Goal: Task Accomplishment & Management: Use online tool/utility

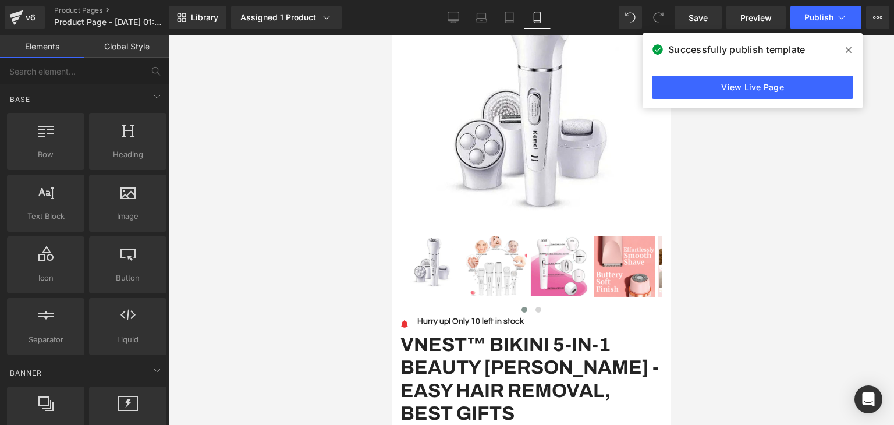
scroll to position [153, 0]
click at [462, 18] on link "Desktop" at bounding box center [454, 17] width 28 height 23
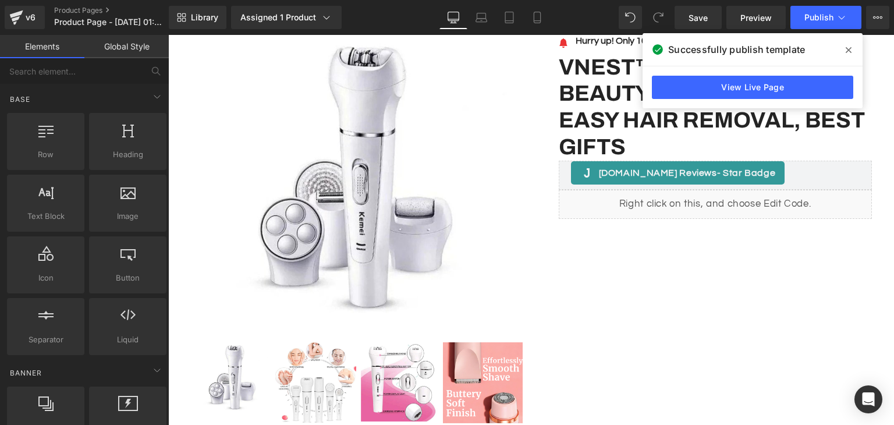
scroll to position [0, 0]
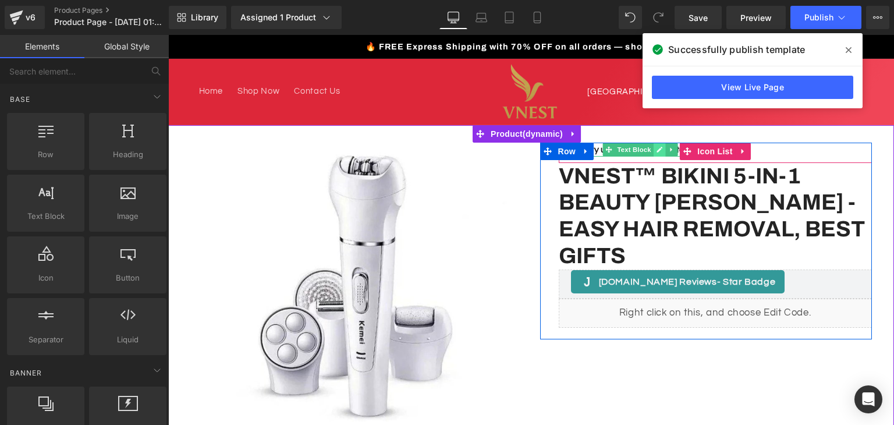
click at [659, 150] on link at bounding box center [660, 150] width 12 height 14
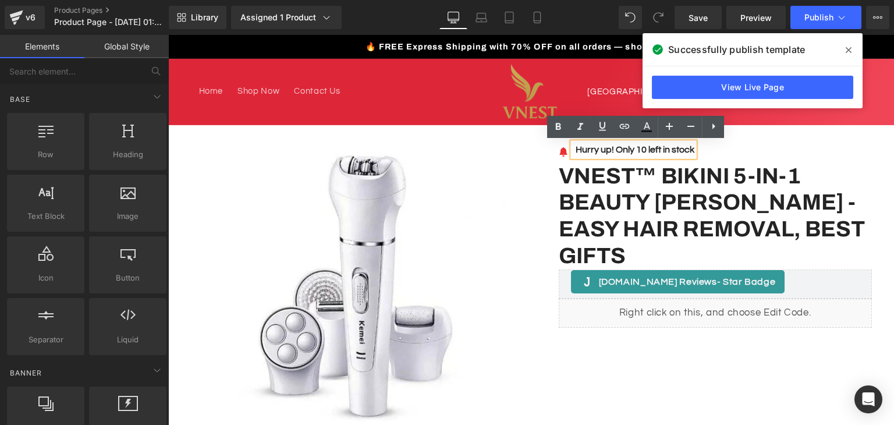
click at [645, 148] on strong "Hurry up! Only 10 left in stock" at bounding box center [635, 149] width 119 height 9
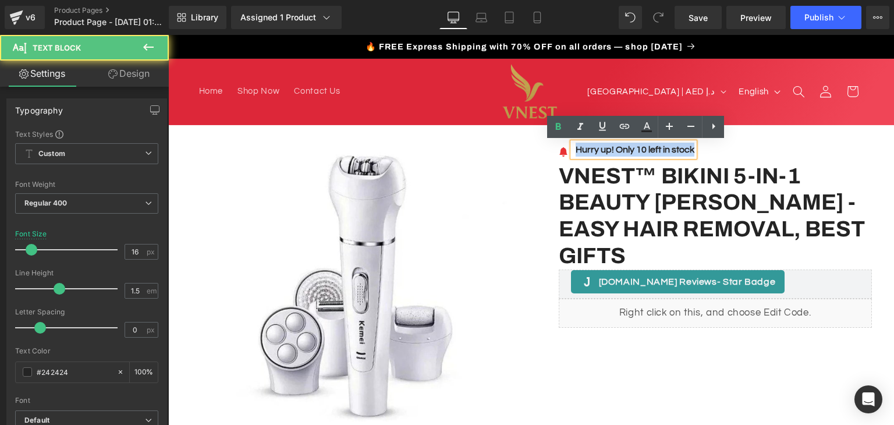
paste div
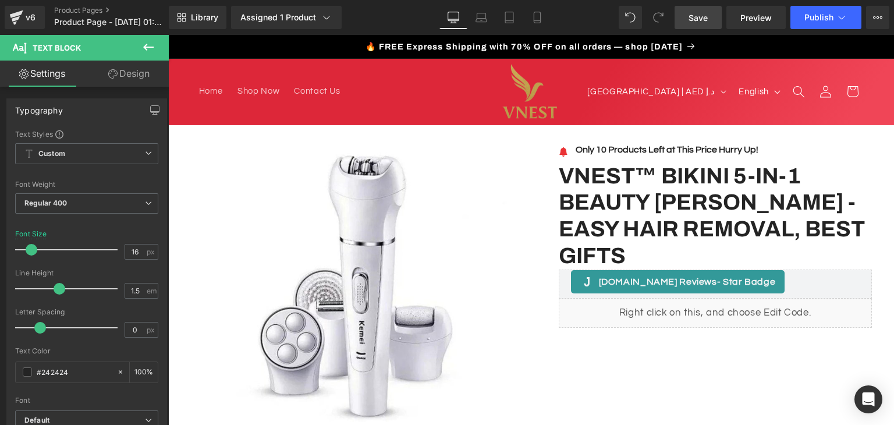
click at [699, 27] on link "Save" at bounding box center [698, 17] width 47 height 23
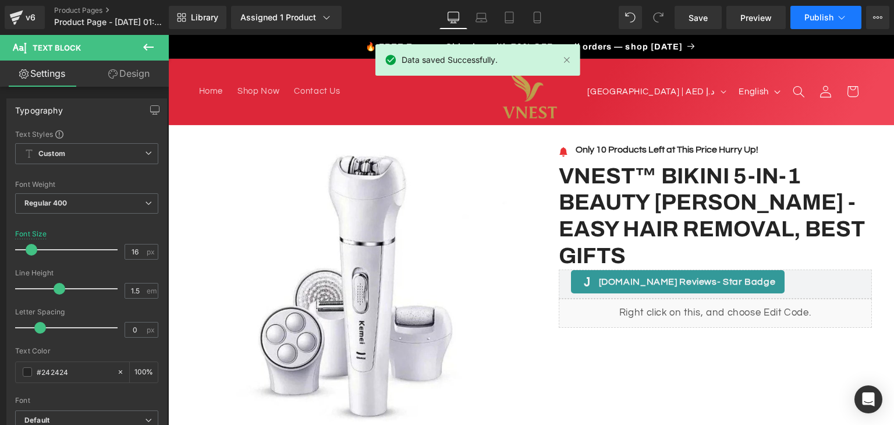
click at [834, 26] on button "Publish" at bounding box center [826, 17] width 71 height 23
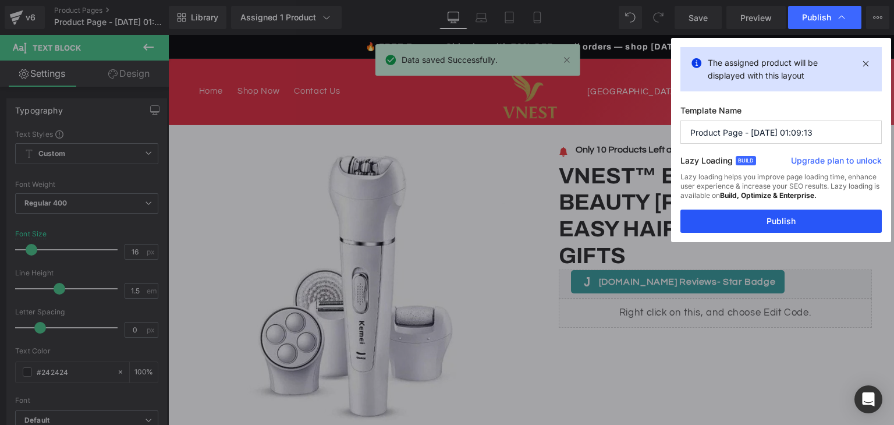
click at [777, 214] on button "Publish" at bounding box center [781, 221] width 201 height 23
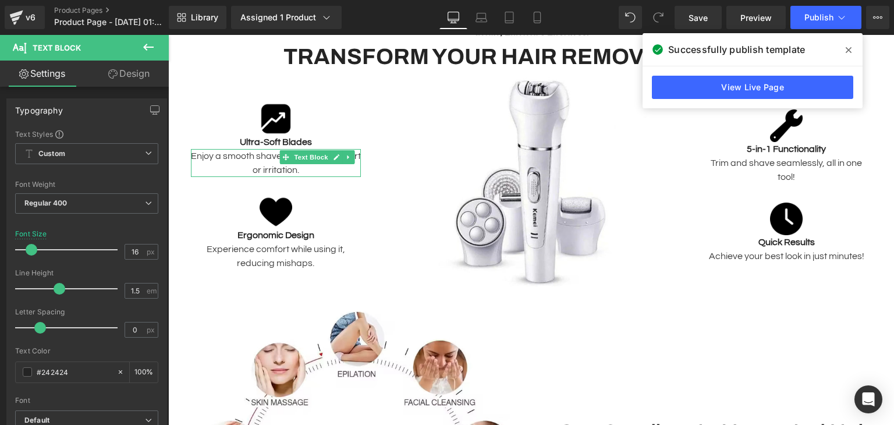
scroll to position [692, 0]
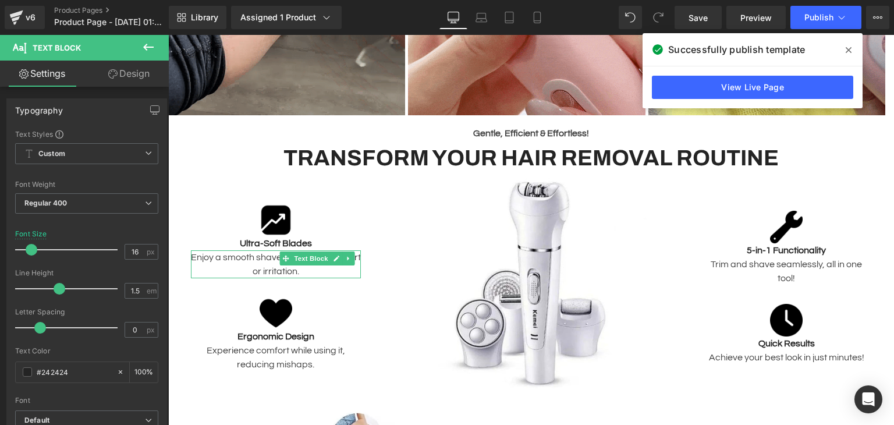
click at [148, 49] on icon at bounding box center [148, 47] width 14 height 14
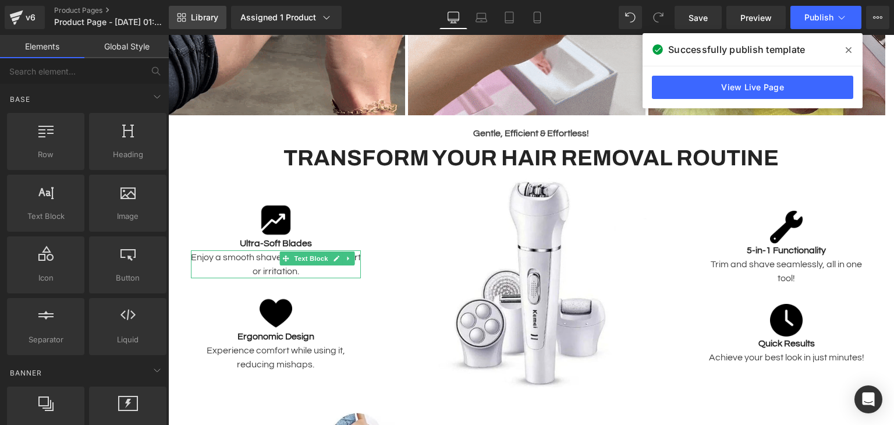
click at [190, 17] on link "Library" at bounding box center [198, 17] width 58 height 23
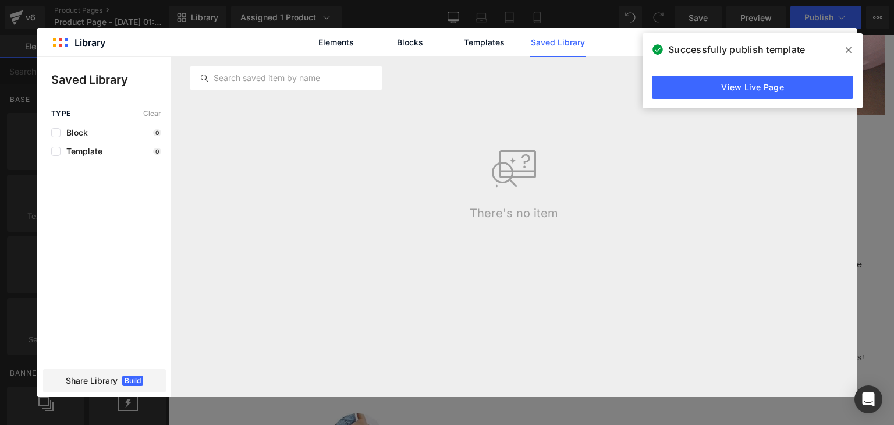
click at [847, 49] on icon at bounding box center [849, 50] width 6 height 6
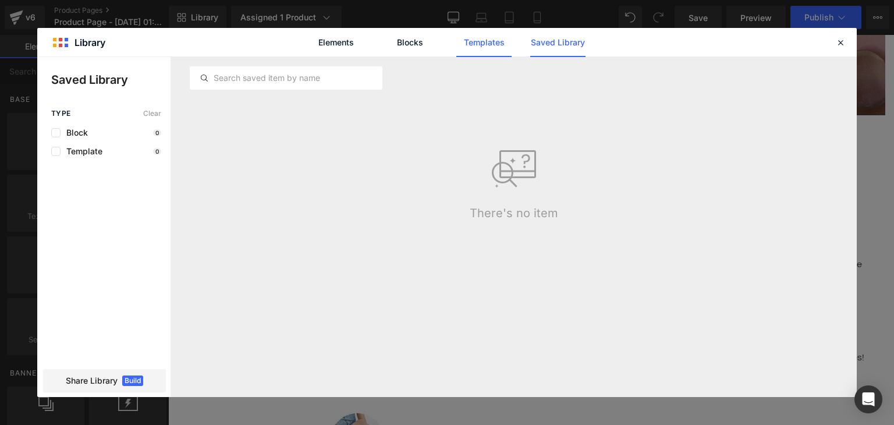
click at [0, 0] on link "Templates" at bounding box center [0, 0] width 0 height 0
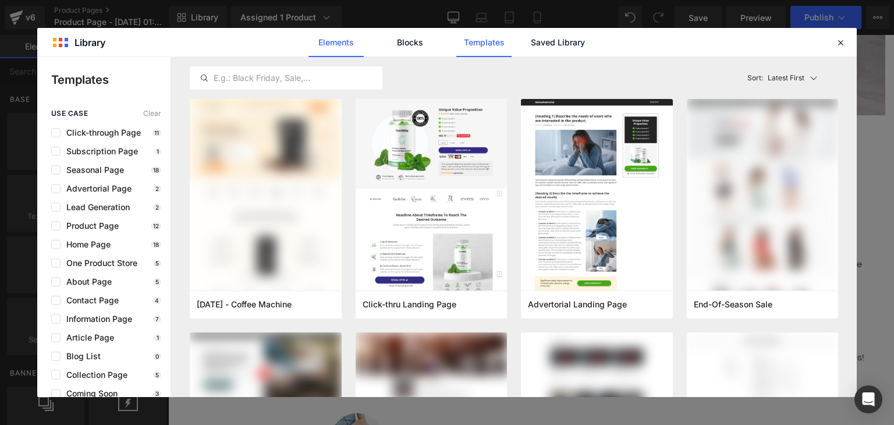
click at [457, 34] on link "Elements" at bounding box center [484, 42] width 55 height 29
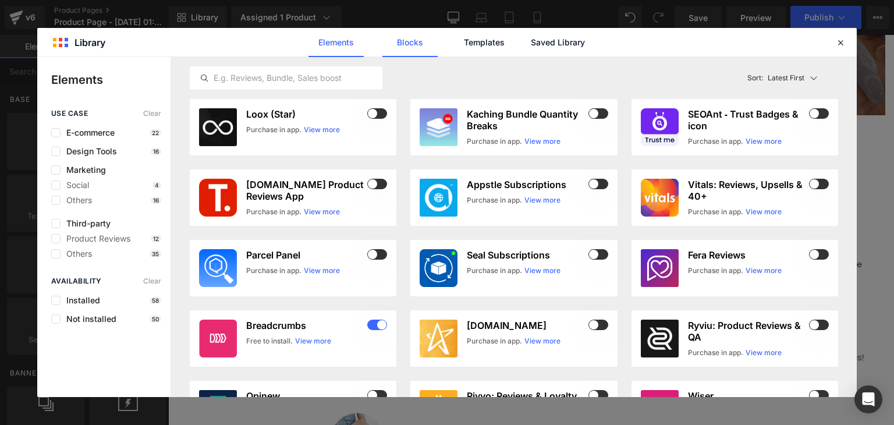
click at [530, 44] on link "Blocks" at bounding box center [557, 42] width 55 height 29
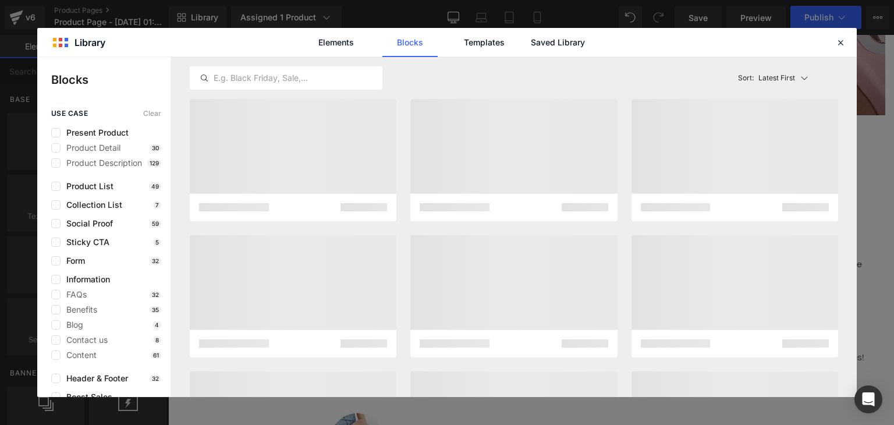
click at [0, 0] on link "Blocks" at bounding box center [0, 0] width 0 height 0
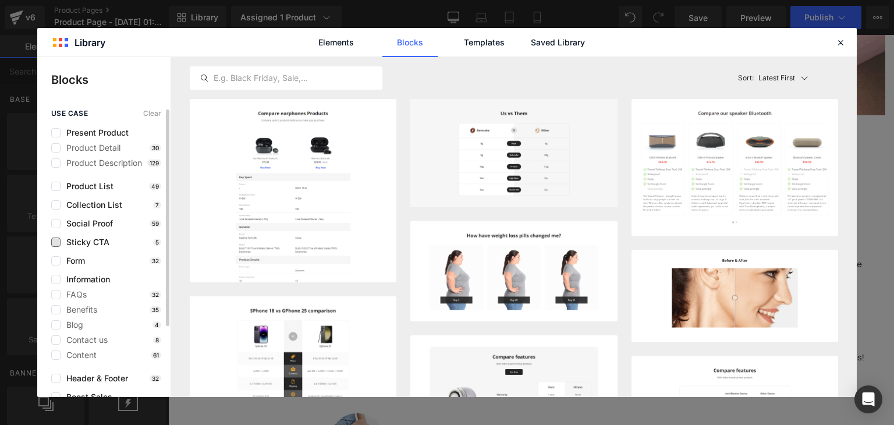
click at [82, 243] on span "Sticky CTA" at bounding box center [85, 242] width 49 height 9
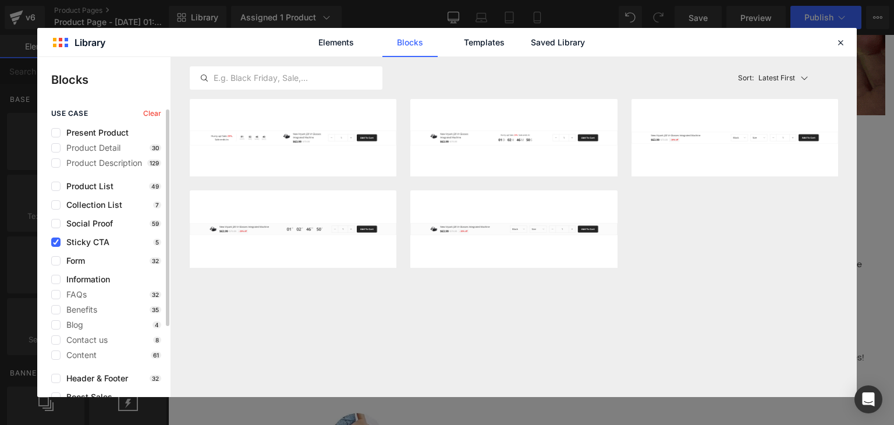
click at [82, 243] on span "Sticky CTA" at bounding box center [85, 242] width 49 height 9
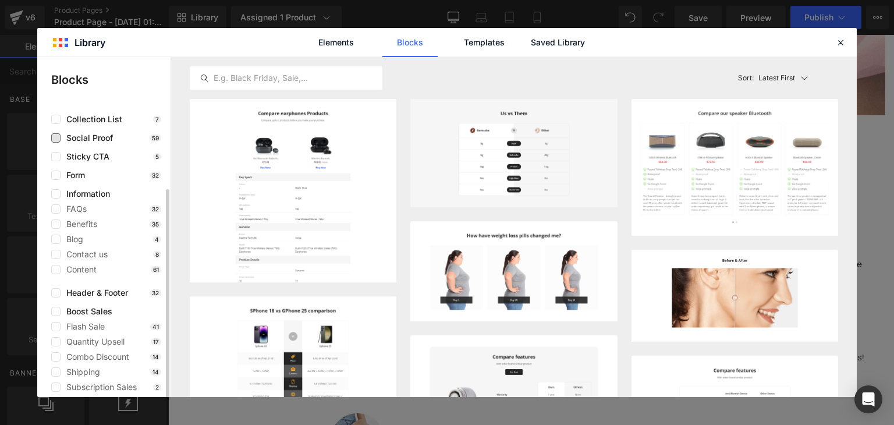
scroll to position [94, 0]
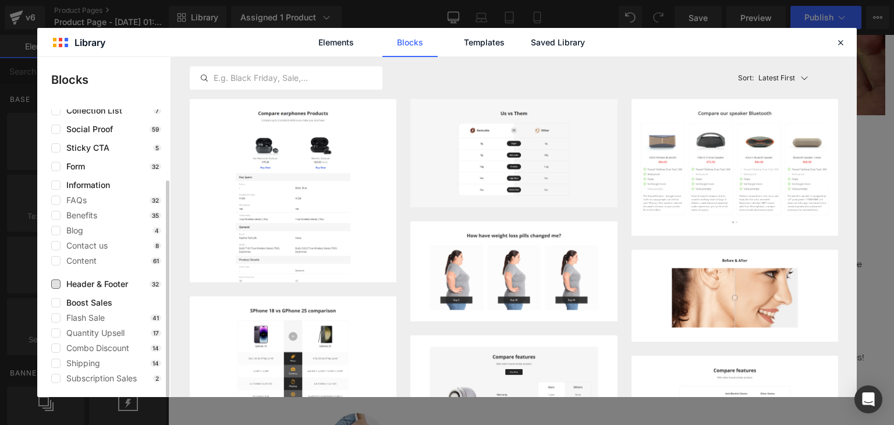
click at [121, 283] on span "Header & Footer" at bounding box center [95, 284] width 68 height 9
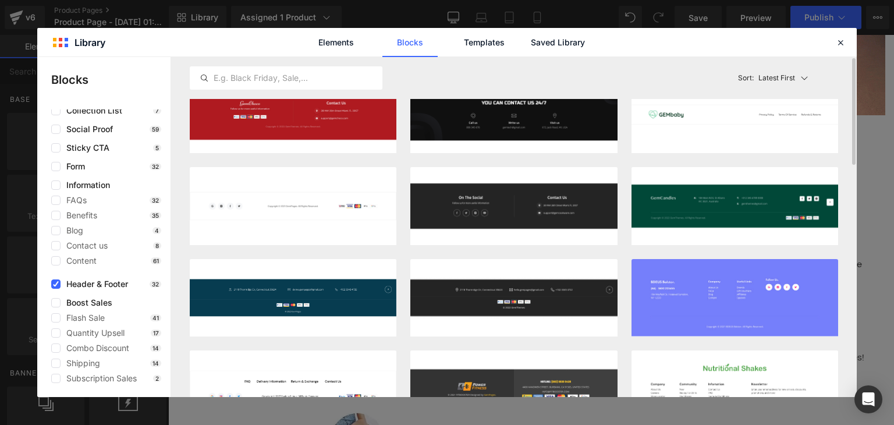
scroll to position [0, 0]
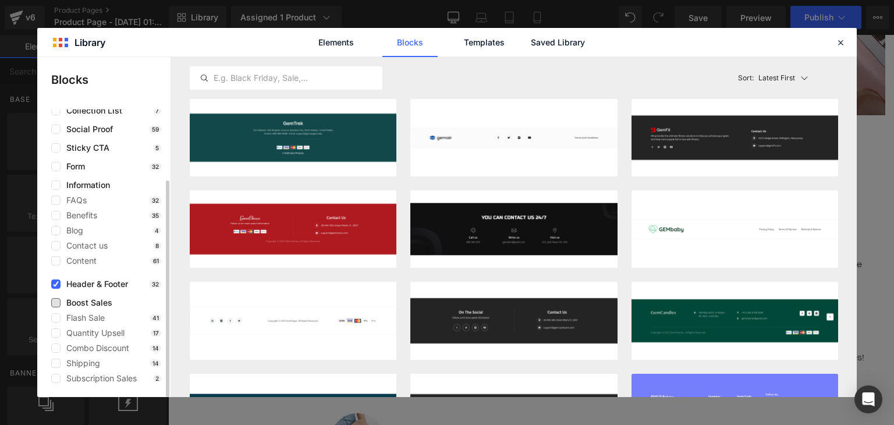
click at [63, 304] on span "Boost Sales" at bounding box center [87, 302] width 52 height 9
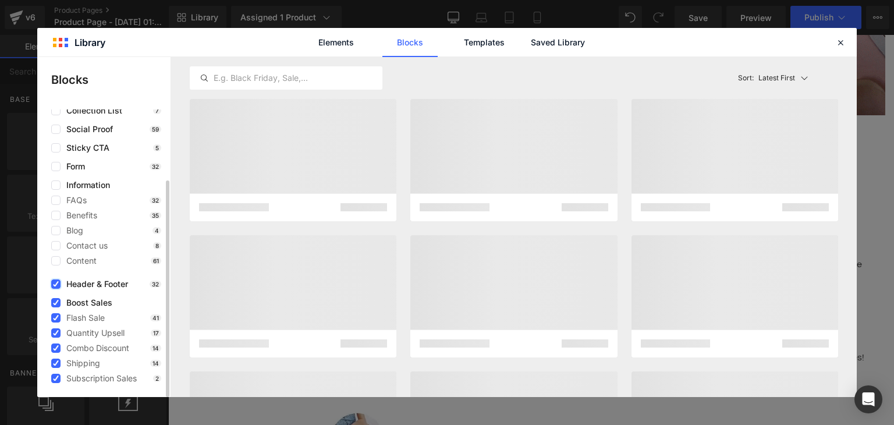
click at [55, 288] on label at bounding box center [55, 284] width 9 height 9
click at [56, 284] on input "checkbox" at bounding box center [56, 284] width 0 height 0
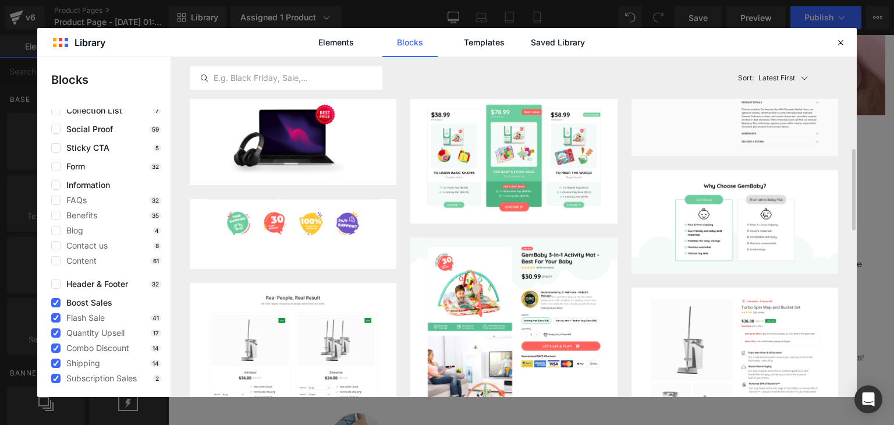
scroll to position [444, 0]
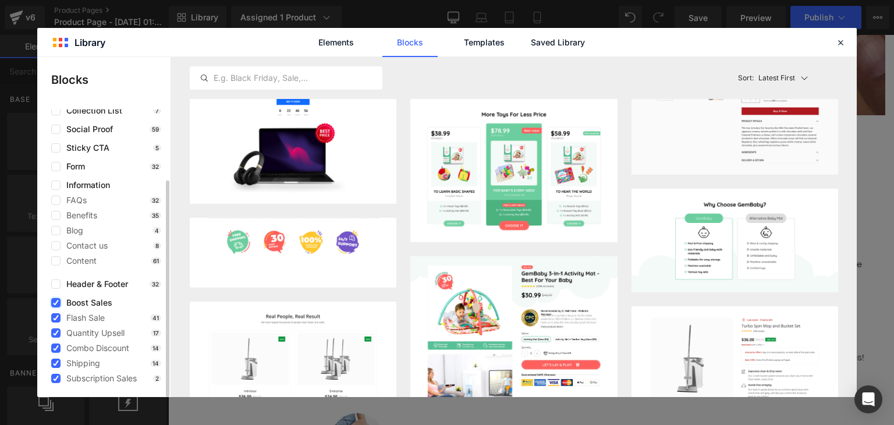
click at [59, 304] on label at bounding box center [55, 302] width 9 height 9
click at [56, 303] on input "checkbox" at bounding box center [56, 303] width 0 height 0
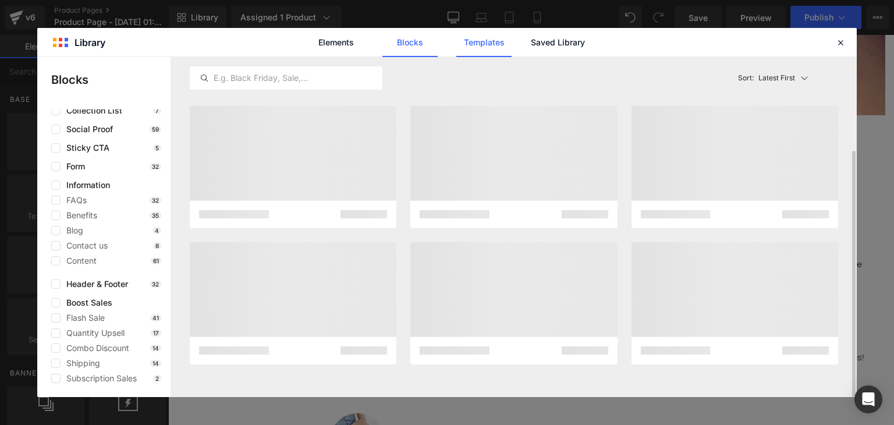
click at [0, 0] on link "Templates" at bounding box center [0, 0] width 0 height 0
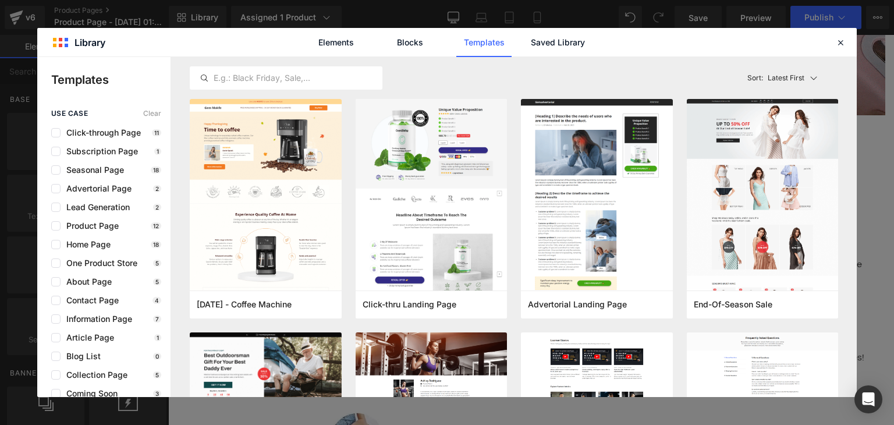
click at [0, 0] on link "Templates" at bounding box center [0, 0] width 0 height 0
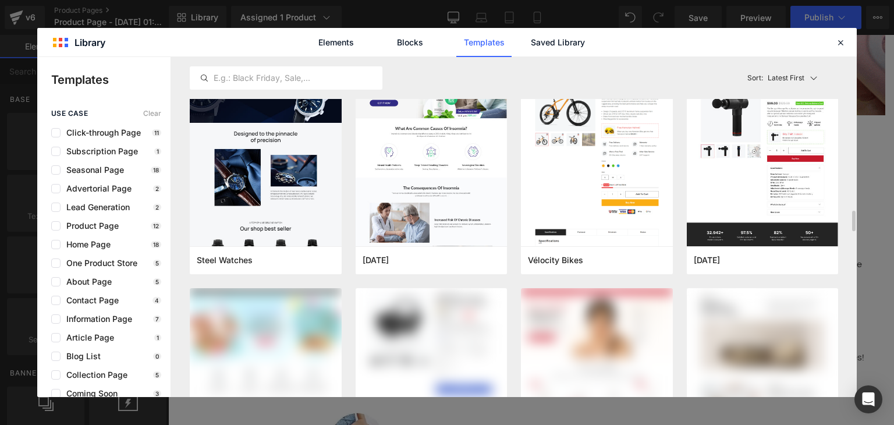
scroll to position [2612, 0]
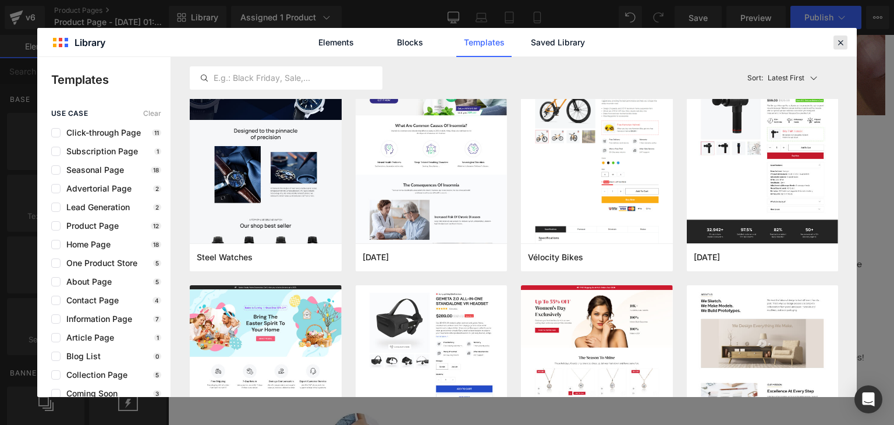
click at [843, 45] on icon at bounding box center [841, 42] width 10 height 10
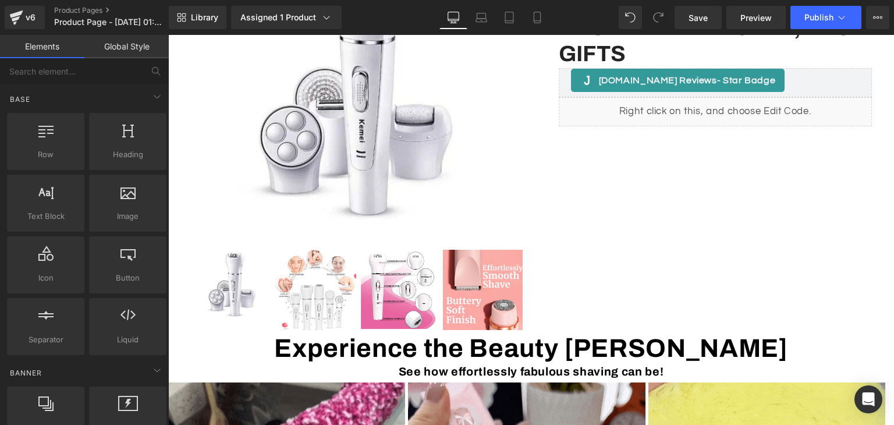
scroll to position [0, 0]
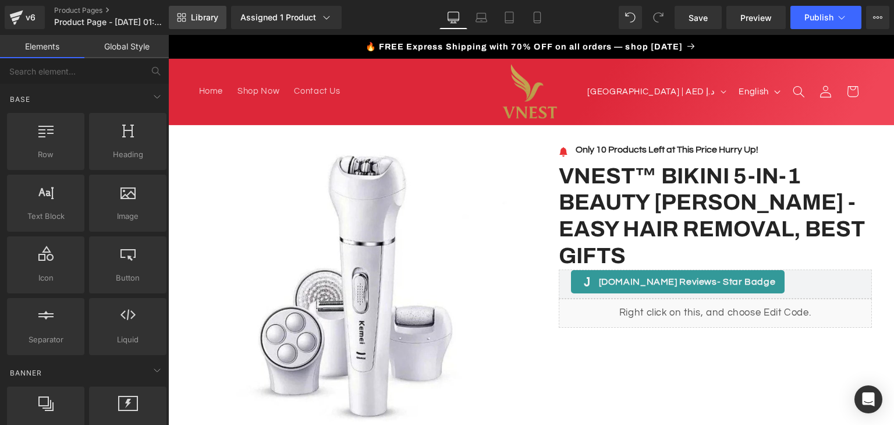
click at [216, 11] on link "Library" at bounding box center [198, 17] width 58 height 23
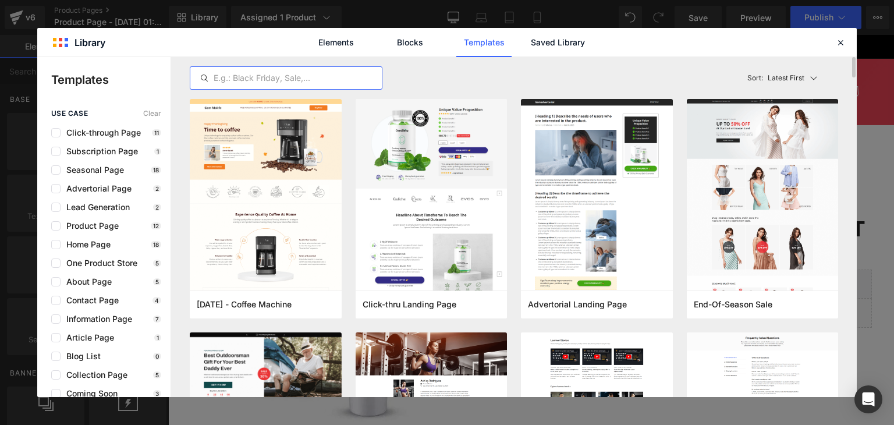
click at [293, 82] on input "text" at bounding box center [286, 78] width 192 height 14
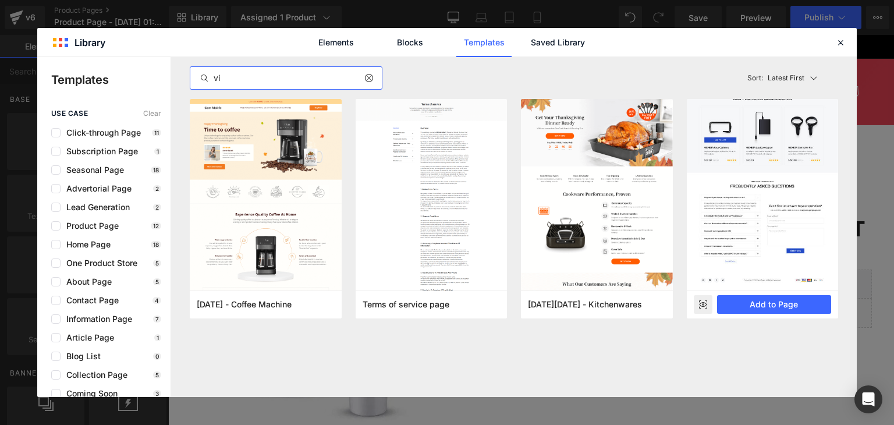
type input "vi"
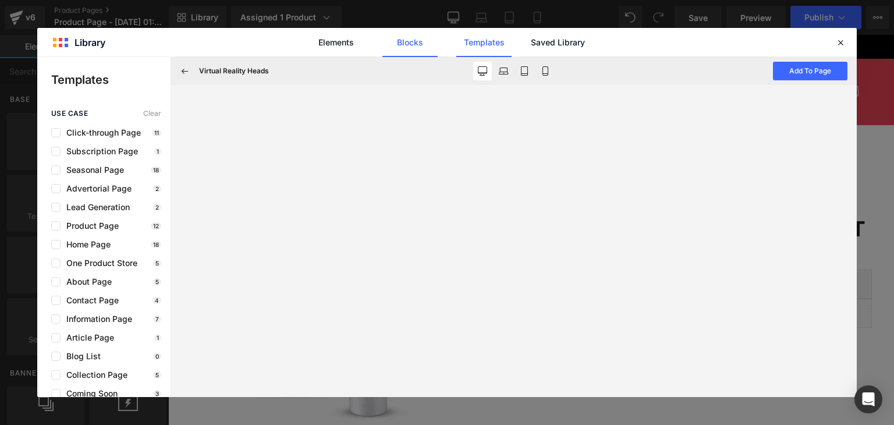
click at [530, 40] on link "Blocks" at bounding box center [557, 42] width 55 height 29
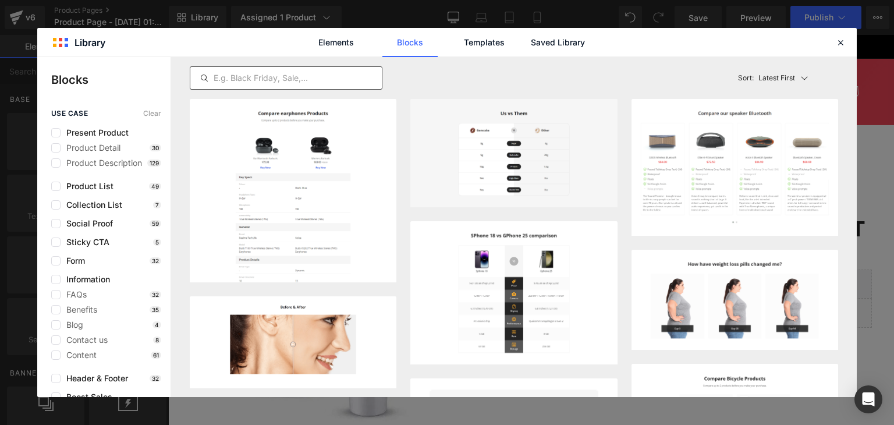
click at [321, 77] on input "text" at bounding box center [286, 78] width 192 height 14
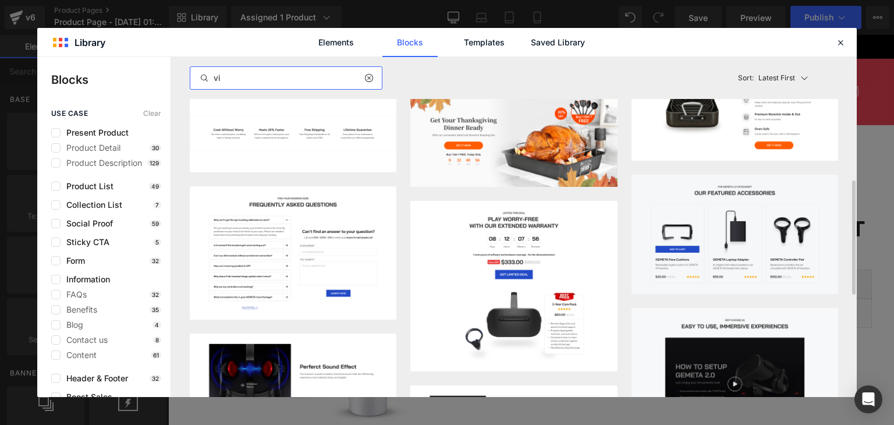
scroll to position [368, 0]
type input "vi"
click at [841, 45] on icon at bounding box center [841, 42] width 10 height 10
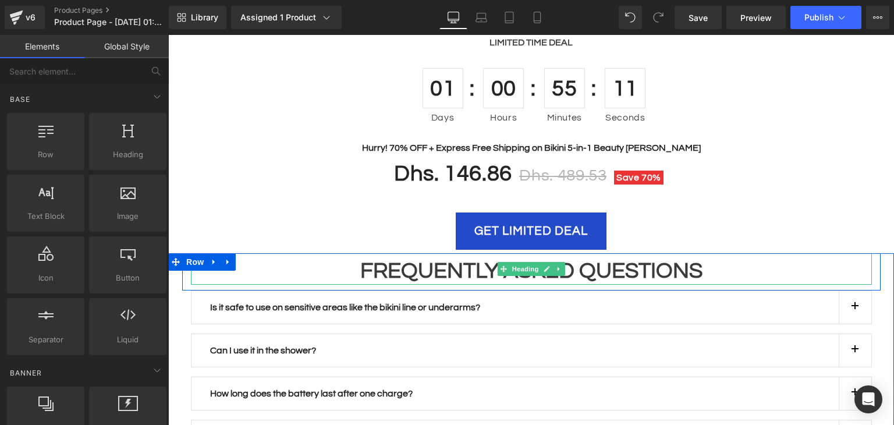
scroll to position [2341, 0]
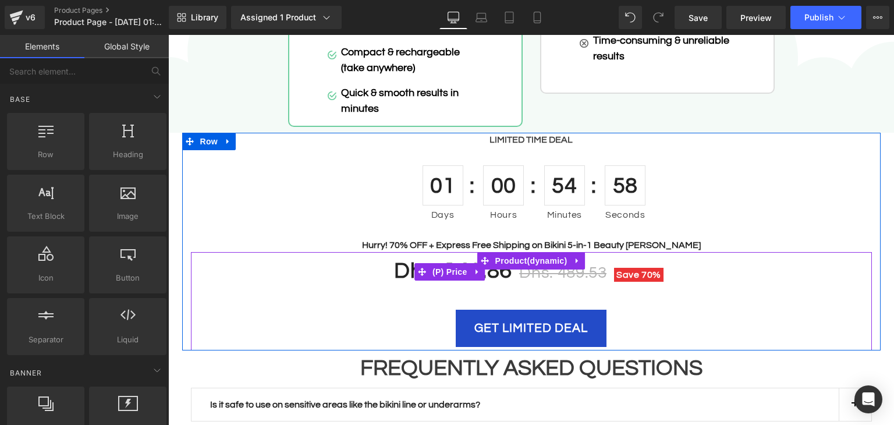
click at [585, 264] on span "Dhs. 489.53" at bounding box center [562, 272] width 87 height 17
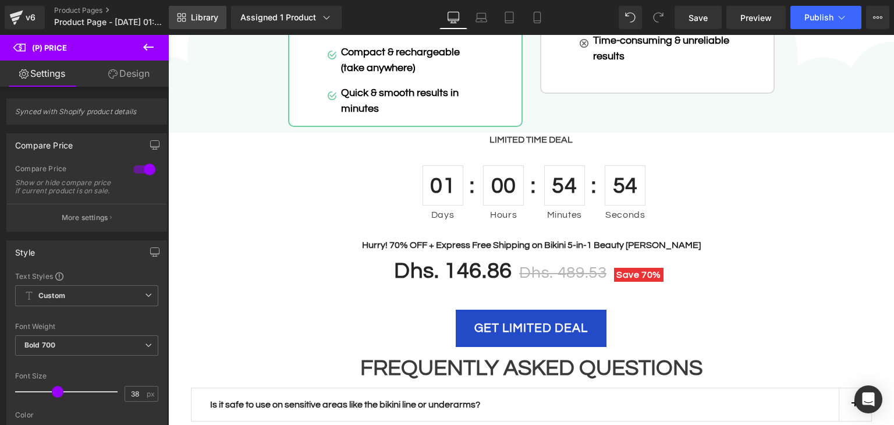
click at [185, 22] on link "Library" at bounding box center [198, 17] width 58 height 23
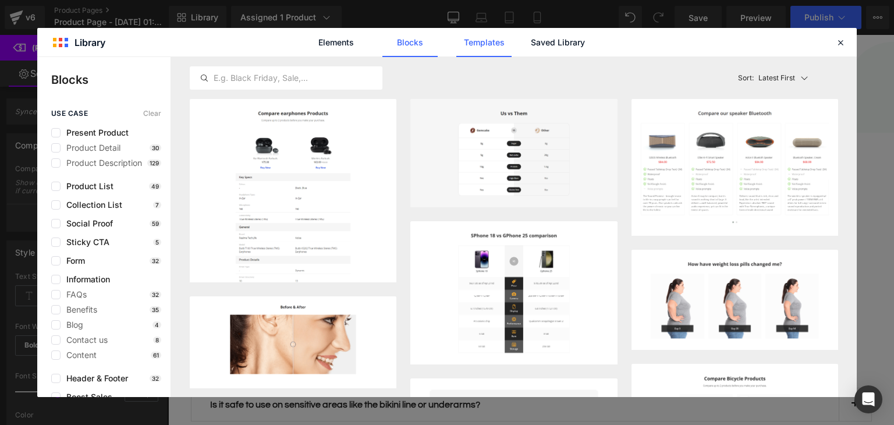
click at [497, 43] on link "Templates" at bounding box center [484, 42] width 55 height 29
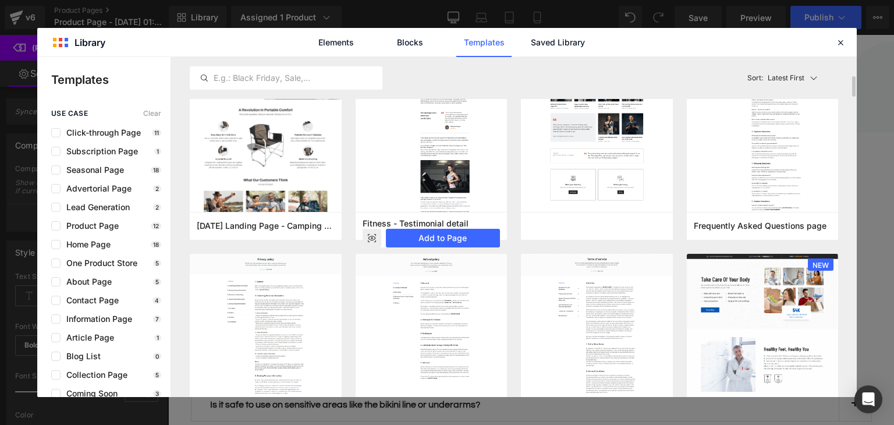
scroll to position [312, 0]
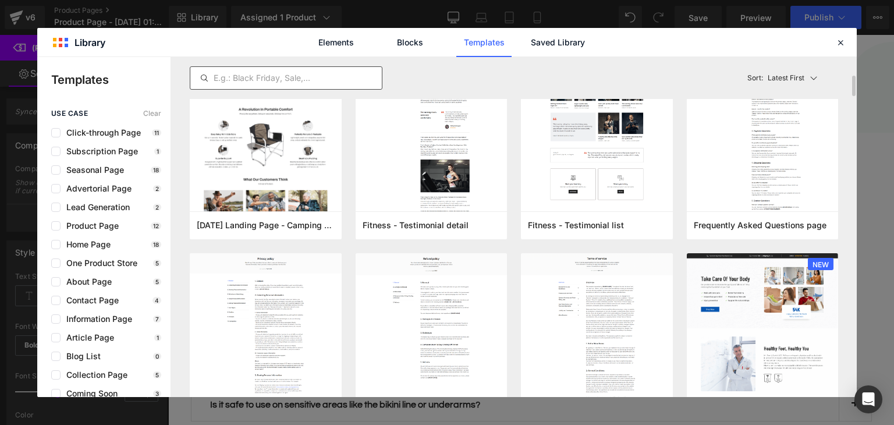
click at [317, 75] on input "text" at bounding box center [286, 78] width 192 height 14
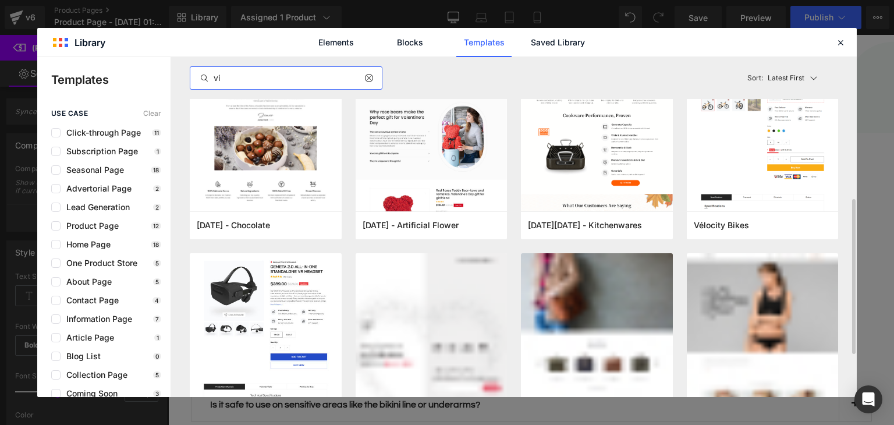
scroll to position [0, 0]
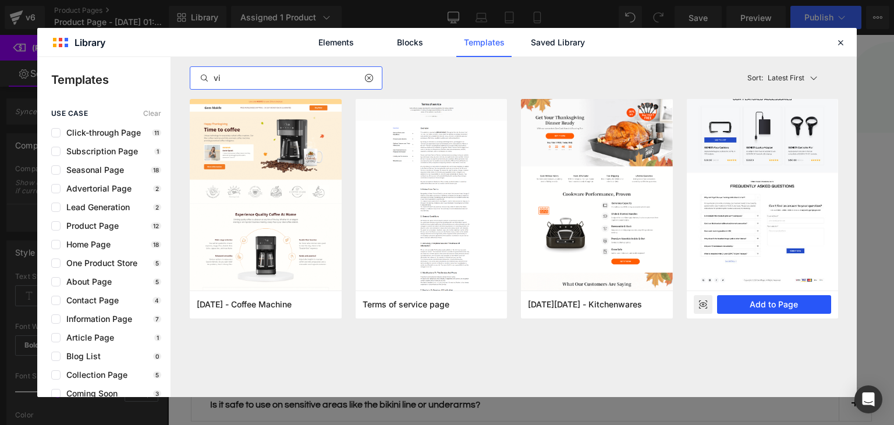
type input "vi"
click at [762, 303] on button "Add to Page" at bounding box center [774, 304] width 115 height 19
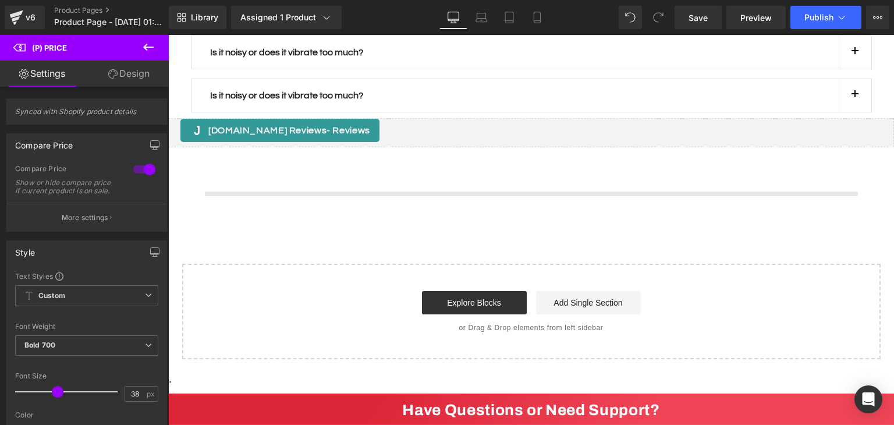
scroll to position [2853, 0]
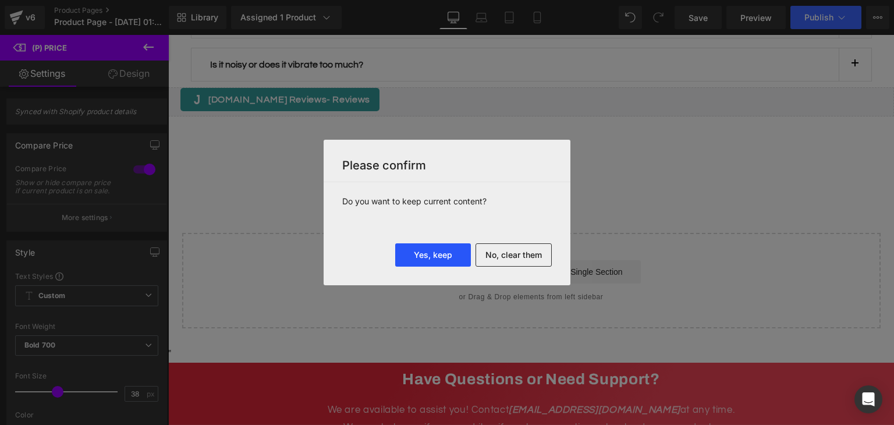
click at [426, 259] on button "Yes, keep" at bounding box center [433, 254] width 76 height 23
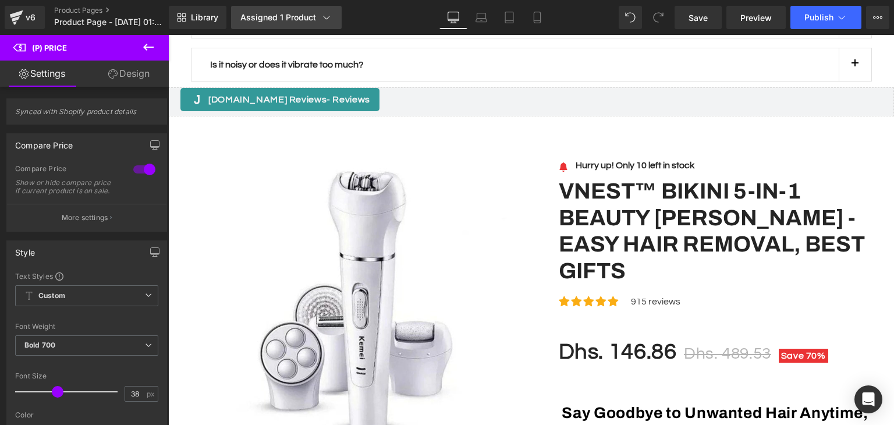
drag, startPoint x: 301, startPoint y: 3, endPoint x: 296, endPoint y: 15, distance: 12.8
click at [296, 15] on div "Library Assigned 1 Product Product Preview Vnest™ Bikini 5-in-1 Beauty [PERSON_…" at bounding box center [532, 17] width 726 height 35
click at [296, 15] on div "Assigned 1 Product" at bounding box center [286, 18] width 92 height 12
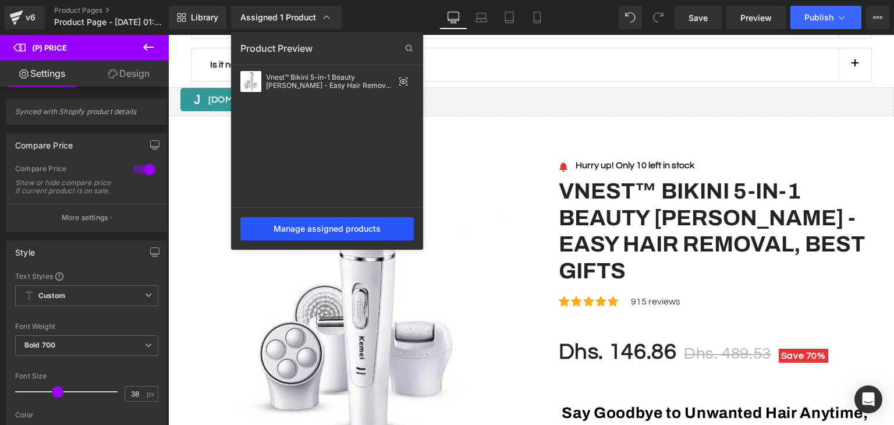
click at [339, 234] on div "Manage assigned products" at bounding box center [327, 228] width 174 height 23
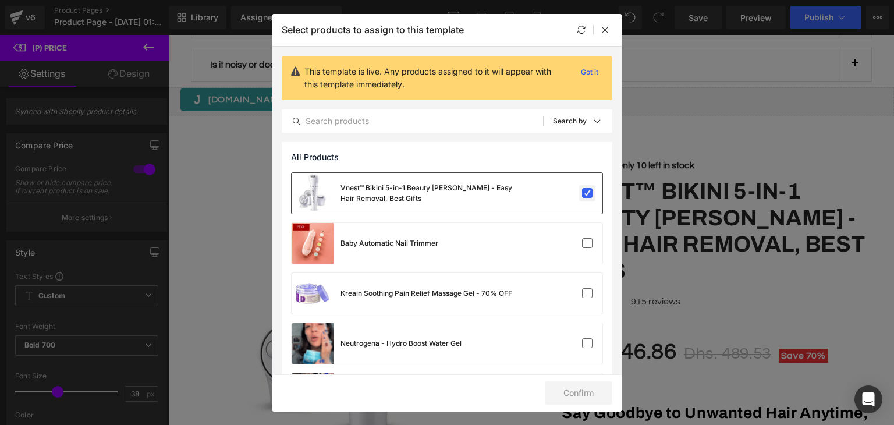
click at [582, 194] on label at bounding box center [587, 193] width 10 height 10
click at [588, 193] on input "checkbox" at bounding box center [588, 193] width 0 height 0
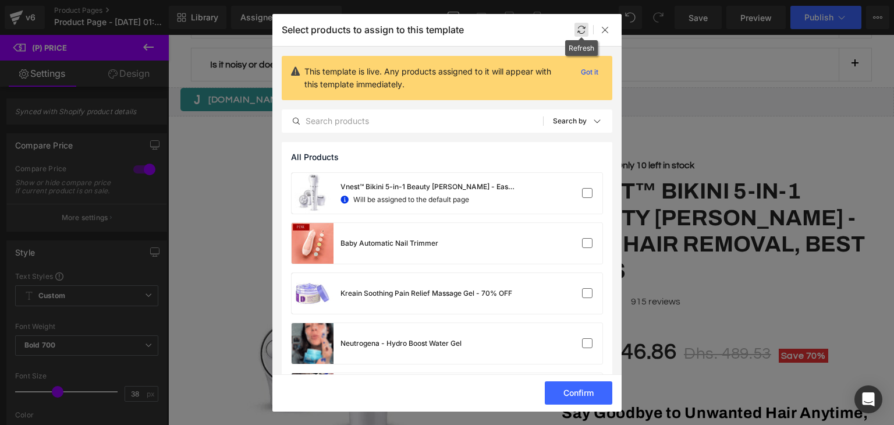
click at [582, 33] on icon at bounding box center [581, 29] width 9 height 9
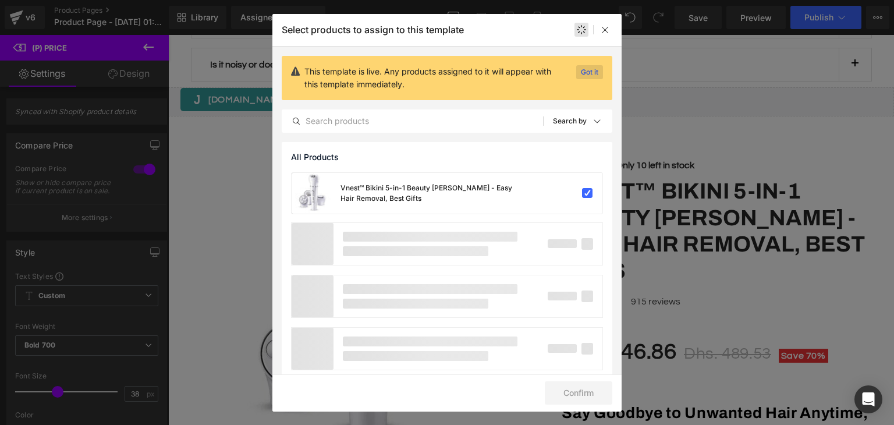
click at [592, 70] on p "Got it" at bounding box center [589, 72] width 27 height 14
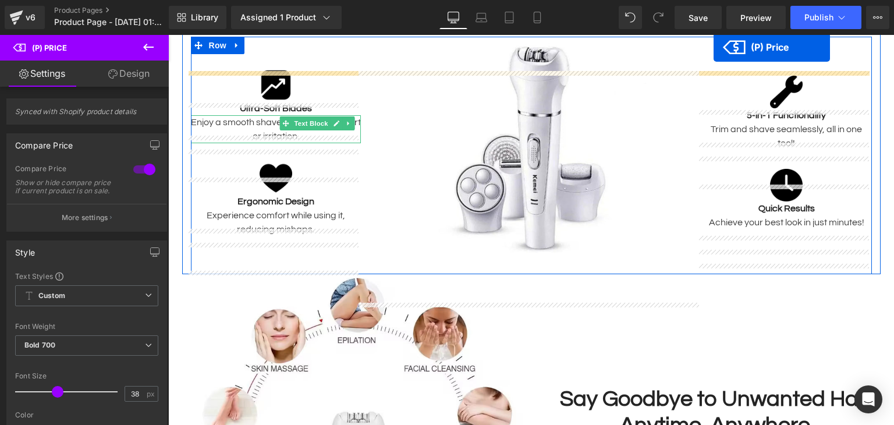
scroll to position [0, 0]
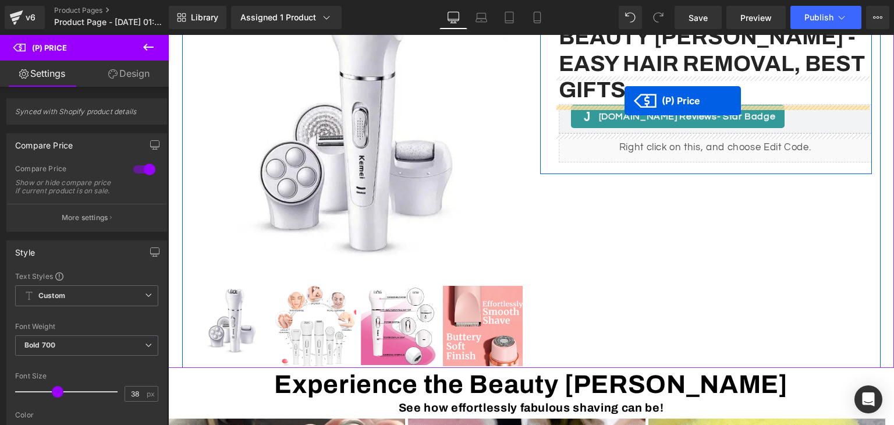
drag, startPoint x: 588, startPoint y: 301, endPoint x: 625, endPoint y: 101, distance: 203.6
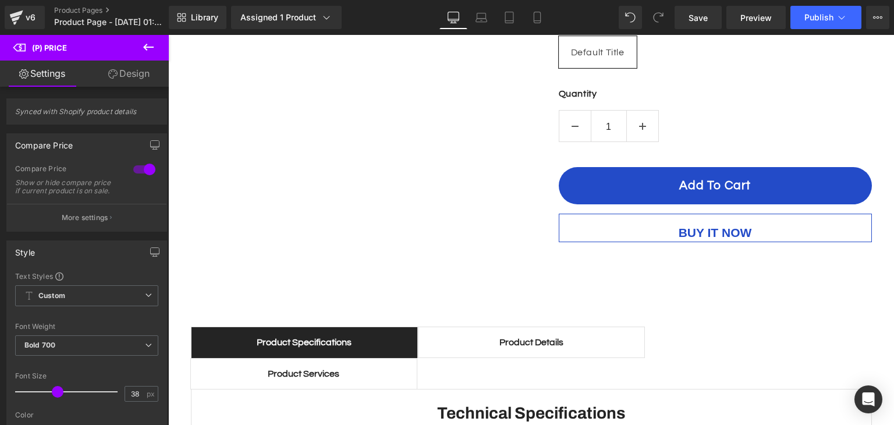
scroll to position [4631, 0]
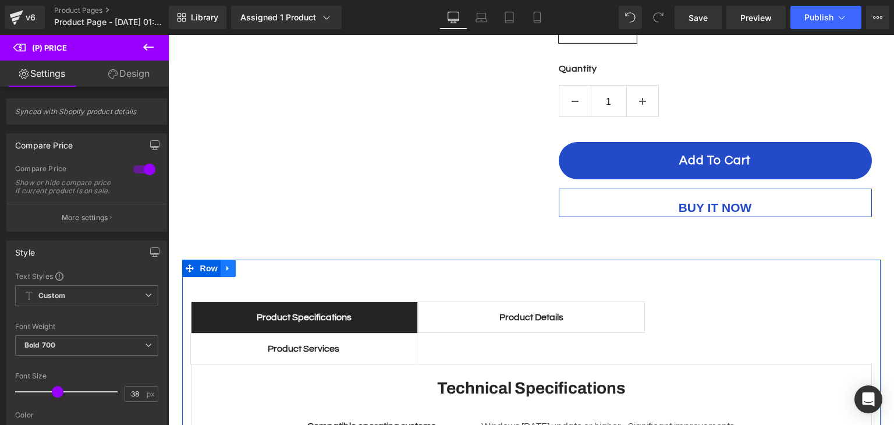
click at [227, 266] on icon at bounding box center [228, 268] width 2 height 5
click at [256, 264] on icon at bounding box center [258, 268] width 8 height 8
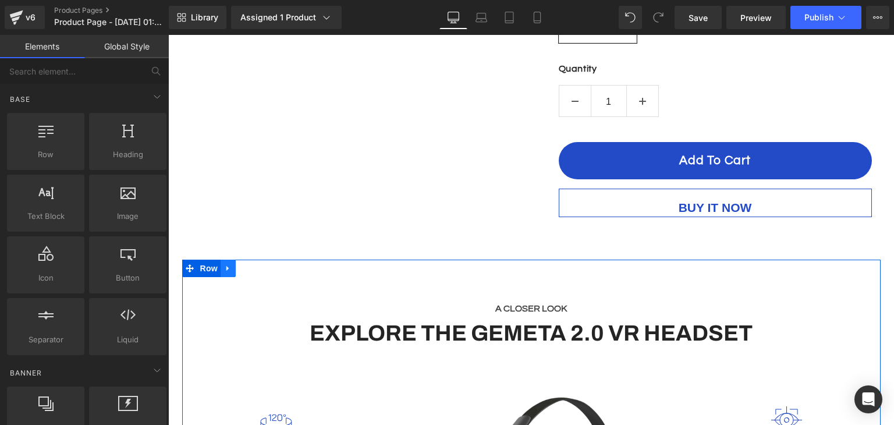
click at [228, 260] on link at bounding box center [228, 268] width 15 height 17
click at [256, 264] on icon at bounding box center [258, 268] width 8 height 8
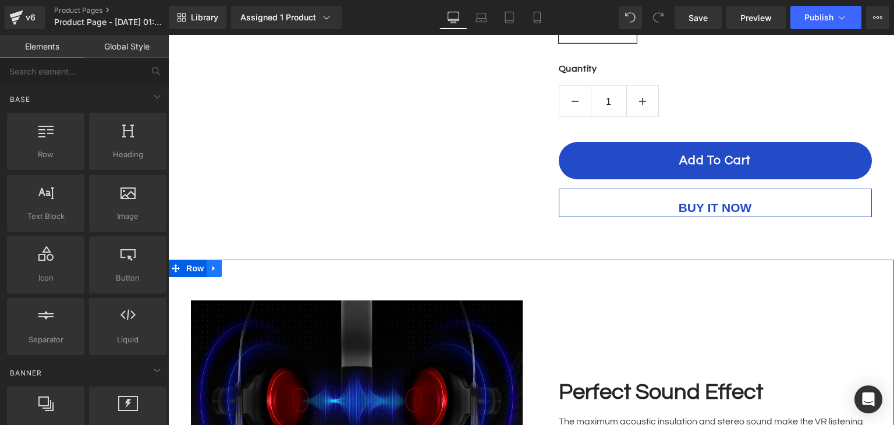
click at [213, 266] on icon at bounding box center [214, 268] width 2 height 5
click at [237, 260] on link at bounding box center [244, 268] width 15 height 17
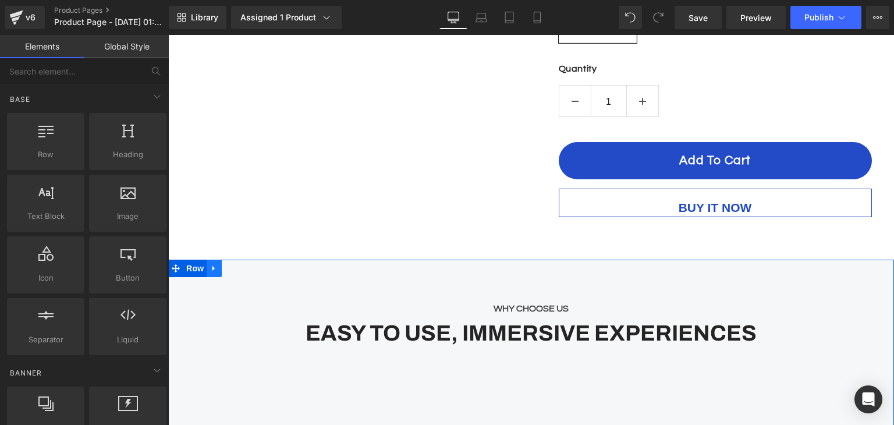
click at [211, 264] on icon at bounding box center [214, 268] width 8 height 9
click at [240, 264] on icon at bounding box center [244, 268] width 8 height 8
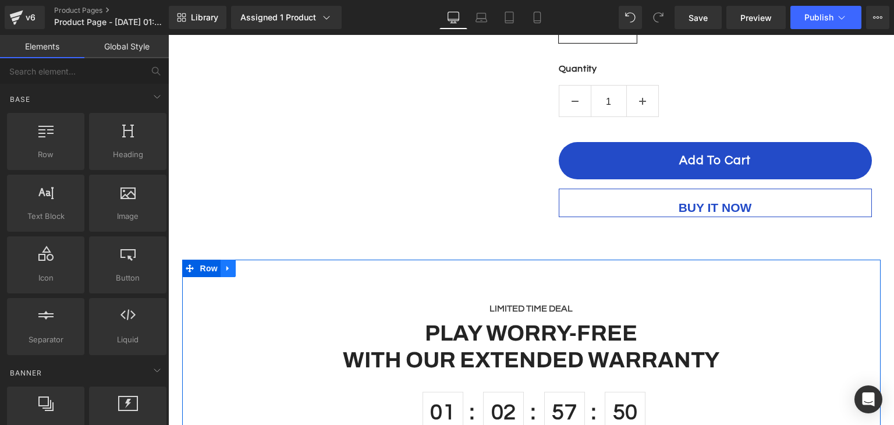
click at [227, 266] on icon at bounding box center [228, 268] width 2 height 5
click at [254, 264] on icon at bounding box center [258, 268] width 8 height 8
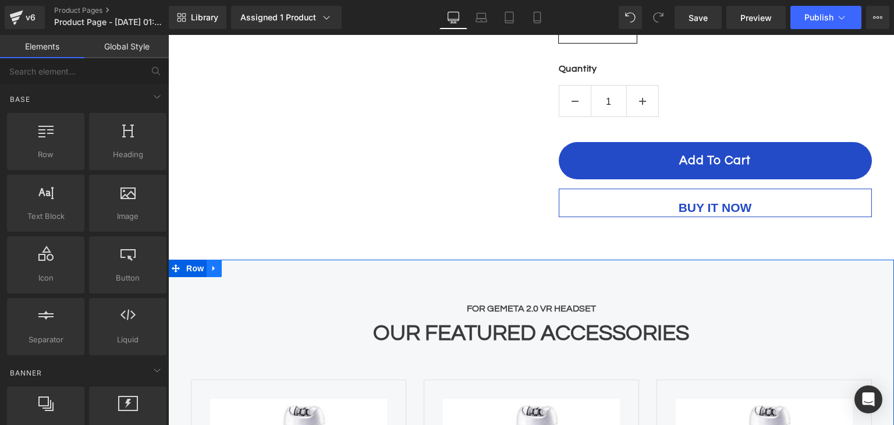
click at [213, 264] on icon at bounding box center [214, 268] width 8 height 9
click at [240, 264] on icon at bounding box center [244, 268] width 8 height 8
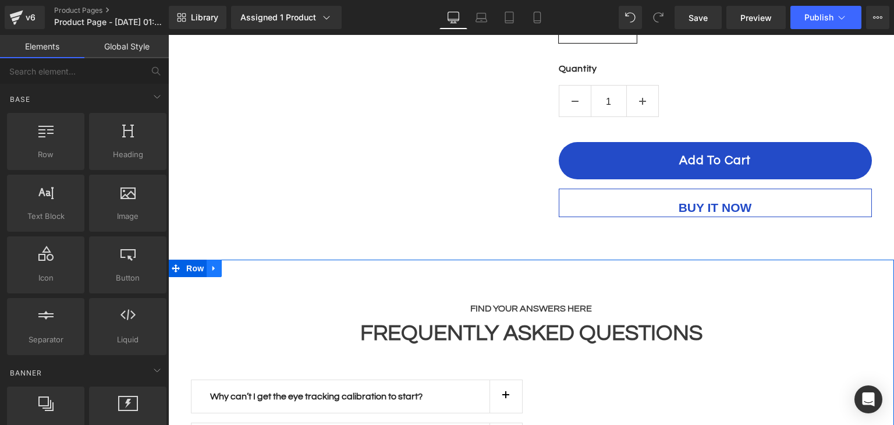
click at [210, 264] on icon at bounding box center [214, 268] width 8 height 9
click at [237, 260] on link at bounding box center [244, 268] width 15 height 17
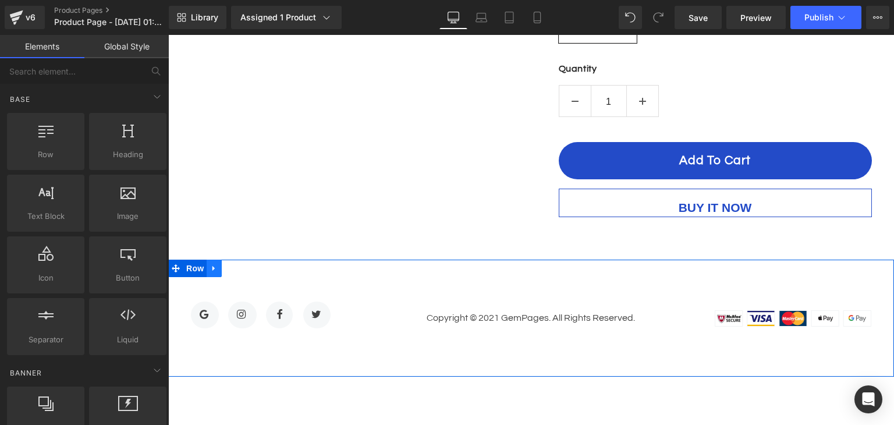
click at [212, 264] on icon at bounding box center [214, 268] width 8 height 9
click at [240, 264] on icon at bounding box center [244, 268] width 8 height 8
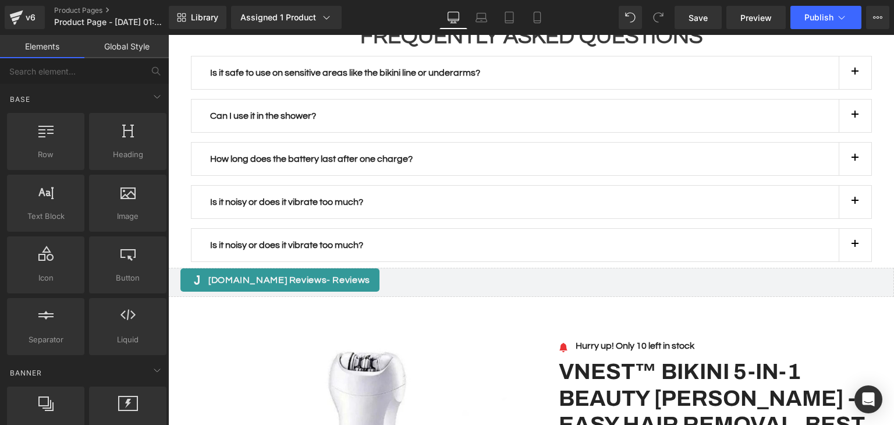
scroll to position [2675, 0]
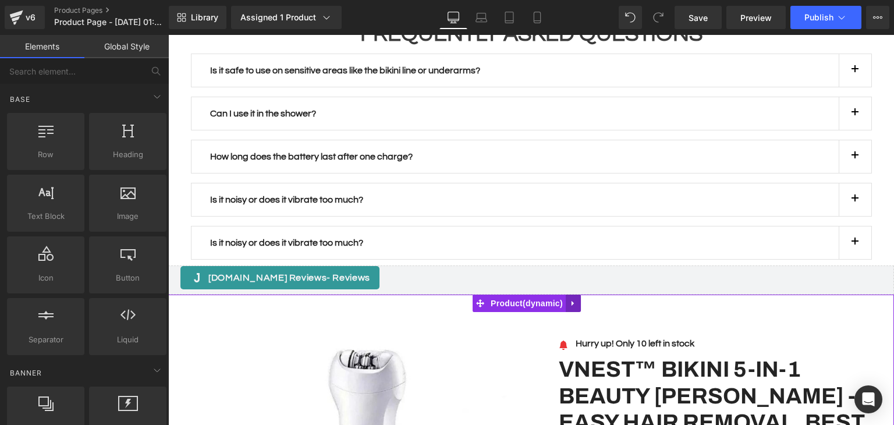
click at [576, 299] on icon at bounding box center [573, 303] width 8 height 9
click at [584, 299] on icon at bounding box center [581, 303] width 8 height 8
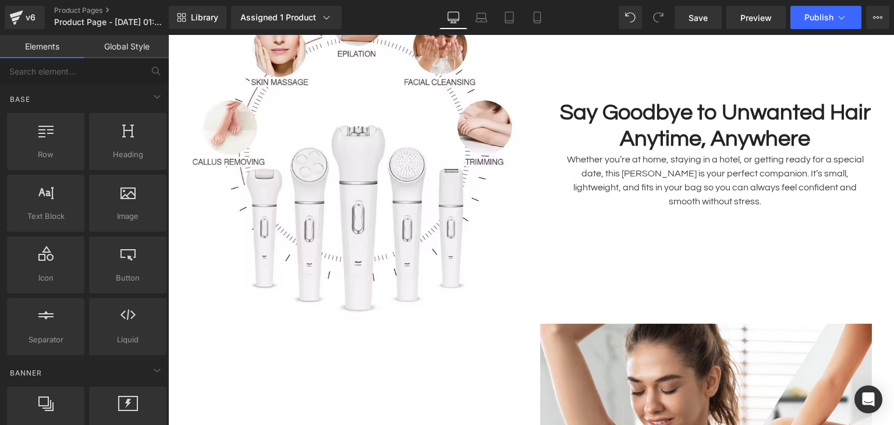
scroll to position [487, 0]
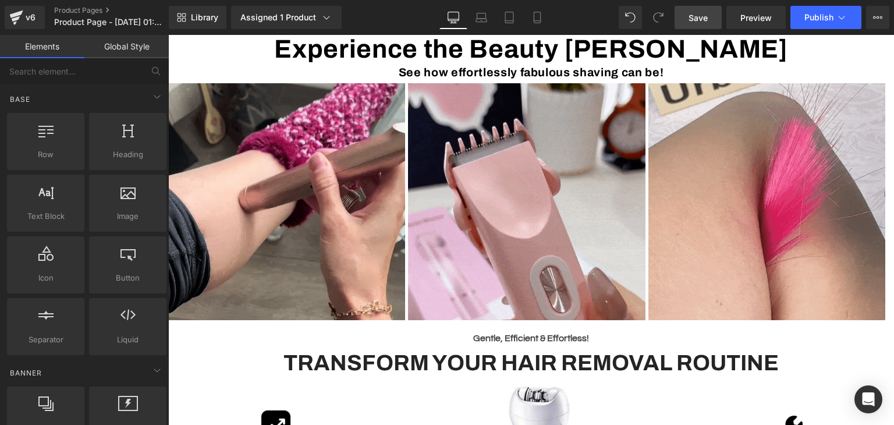
click at [707, 16] on span "Save" at bounding box center [698, 18] width 19 height 12
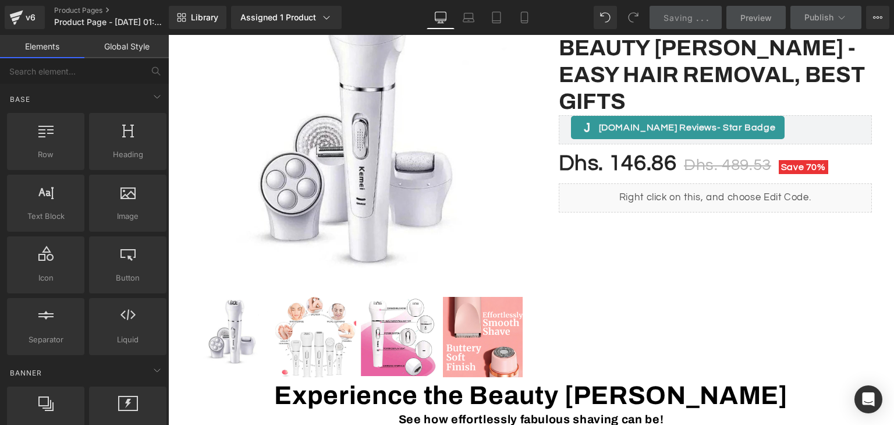
scroll to position [0, 0]
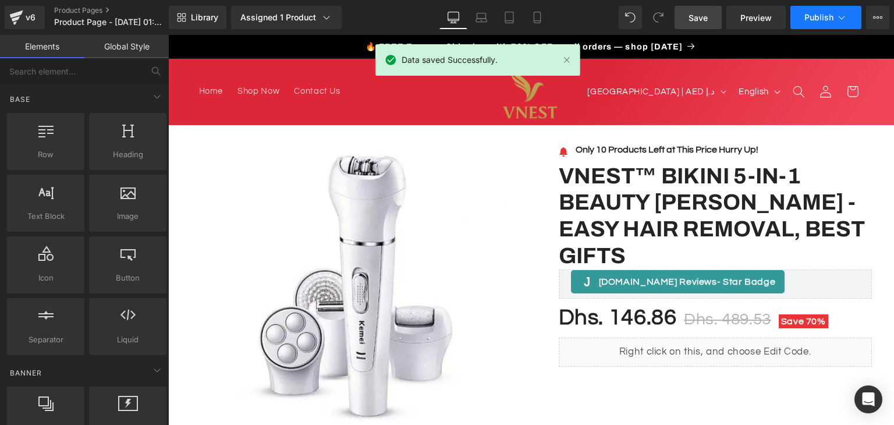
click at [821, 15] on span "Publish" at bounding box center [819, 17] width 29 height 9
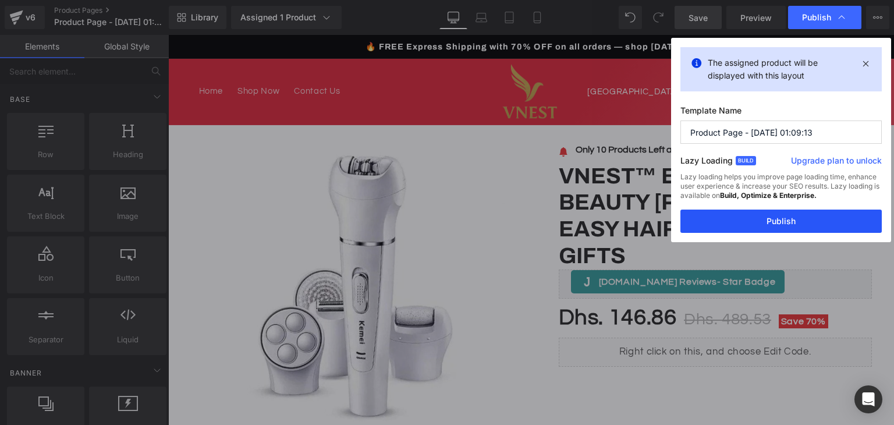
click at [709, 212] on button "Publish" at bounding box center [781, 221] width 201 height 23
